Goal: Task Accomplishment & Management: Manage account settings

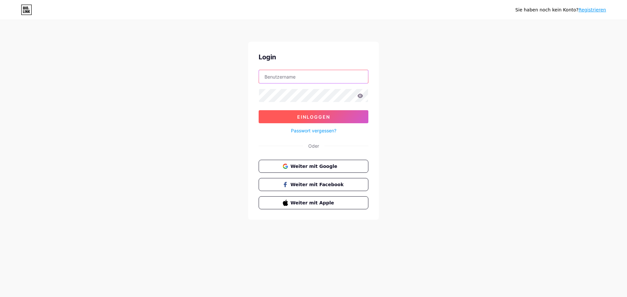
type input "[EMAIL_ADDRESS][DOMAIN_NAME]"
click at [307, 119] on font "Einloggen" at bounding box center [313, 117] width 33 height 6
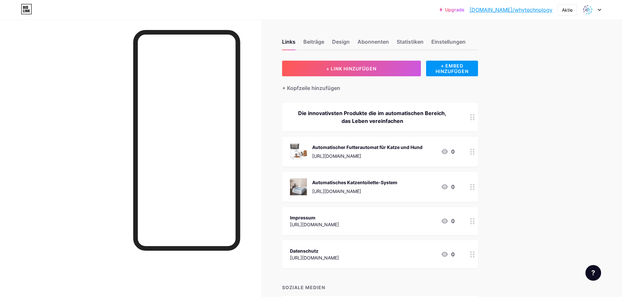
click at [600, 10] on icon at bounding box center [599, 10] width 3 height 2
click at [567, 72] on font "Kontoeinstellungen" at bounding box center [548, 74] width 44 height 6
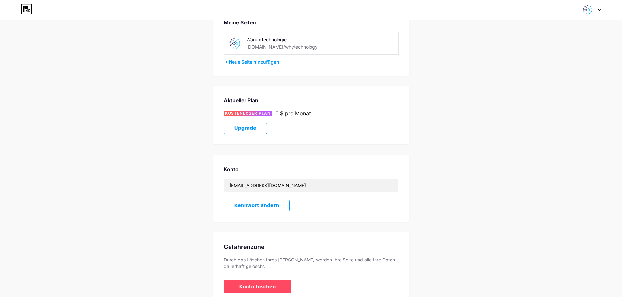
scroll to position [74, 0]
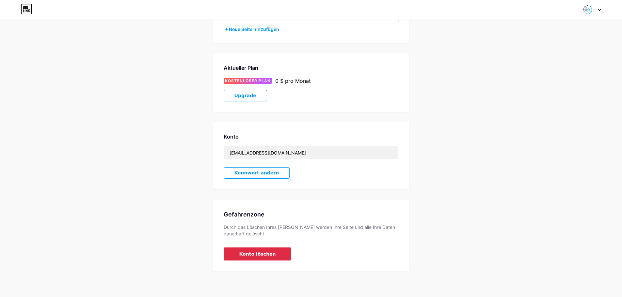
click at [282, 253] on button "Konto löschen" at bounding box center [258, 254] width 68 height 13
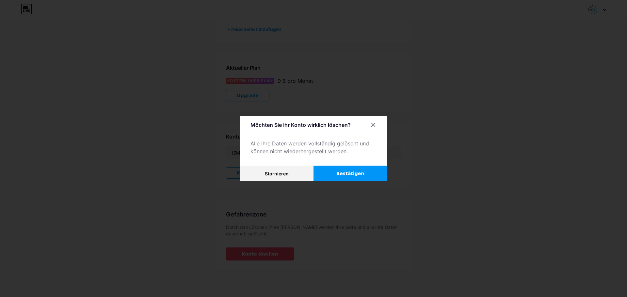
click at [345, 169] on button "Bestätigen" at bounding box center [349, 174] width 73 height 16
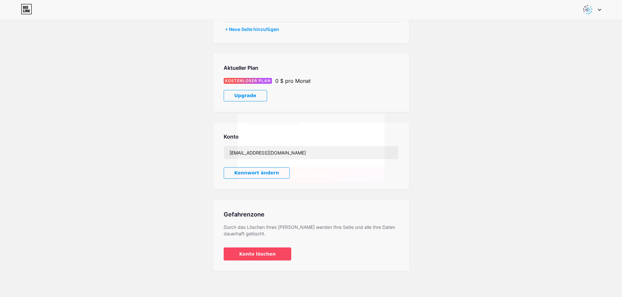
click at [332, 175] on button "Speichern" at bounding box center [311, 175] width 147 height 16
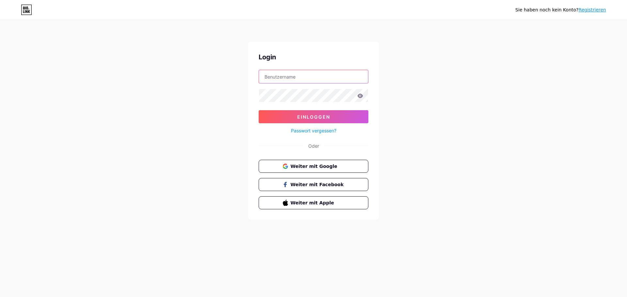
type input "[EMAIL_ADDRESS][DOMAIN_NAME]"
